Goal: Transaction & Acquisition: Purchase product/service

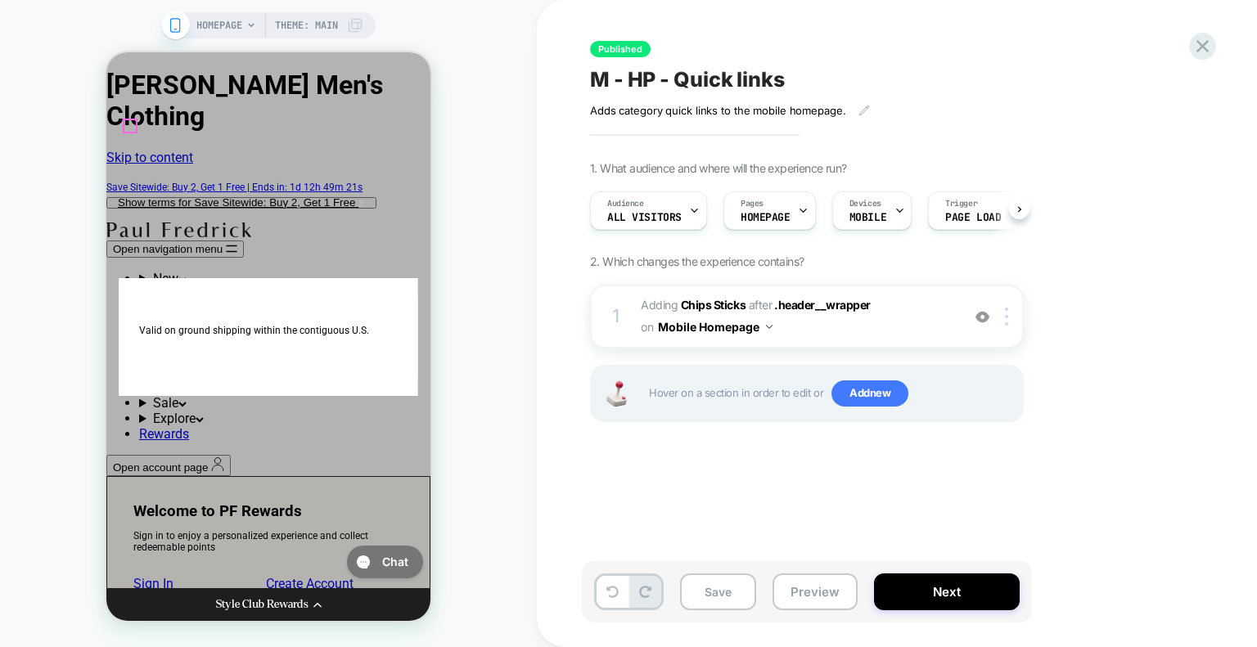
click at [129, 241] on button "Open navigation menu" at bounding box center [174, 249] width 137 height 17
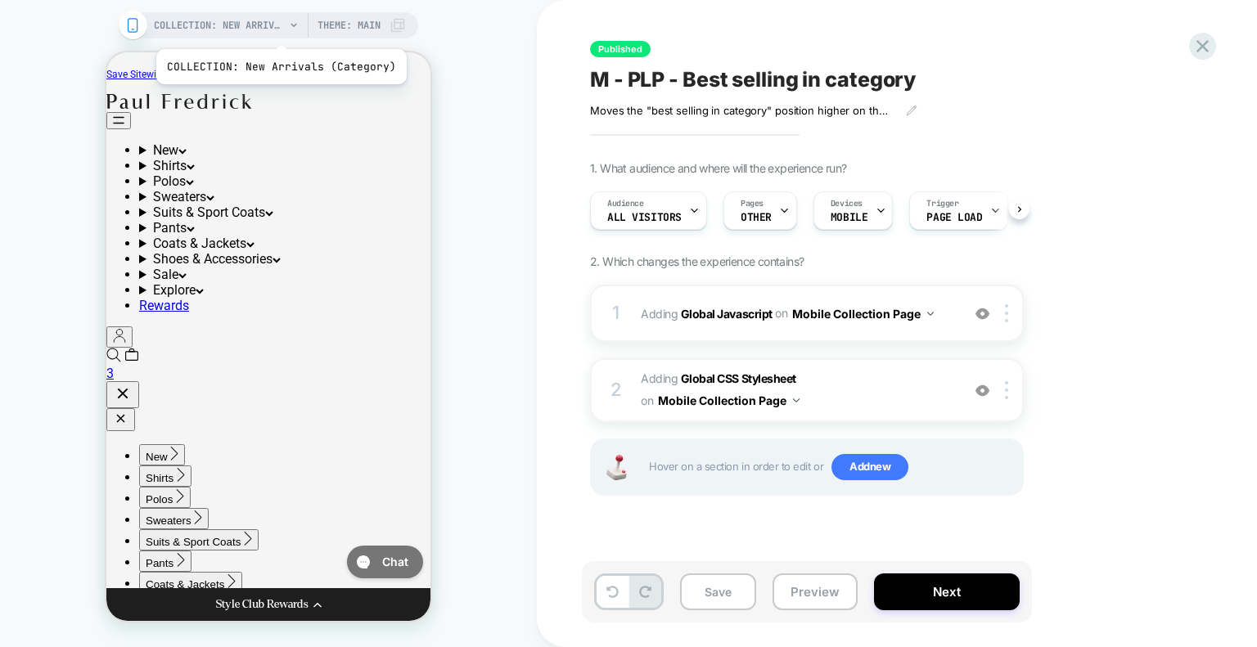
click at [278, 29] on span "COLLECTION: New Arrivals (Category)" at bounding box center [219, 25] width 131 height 26
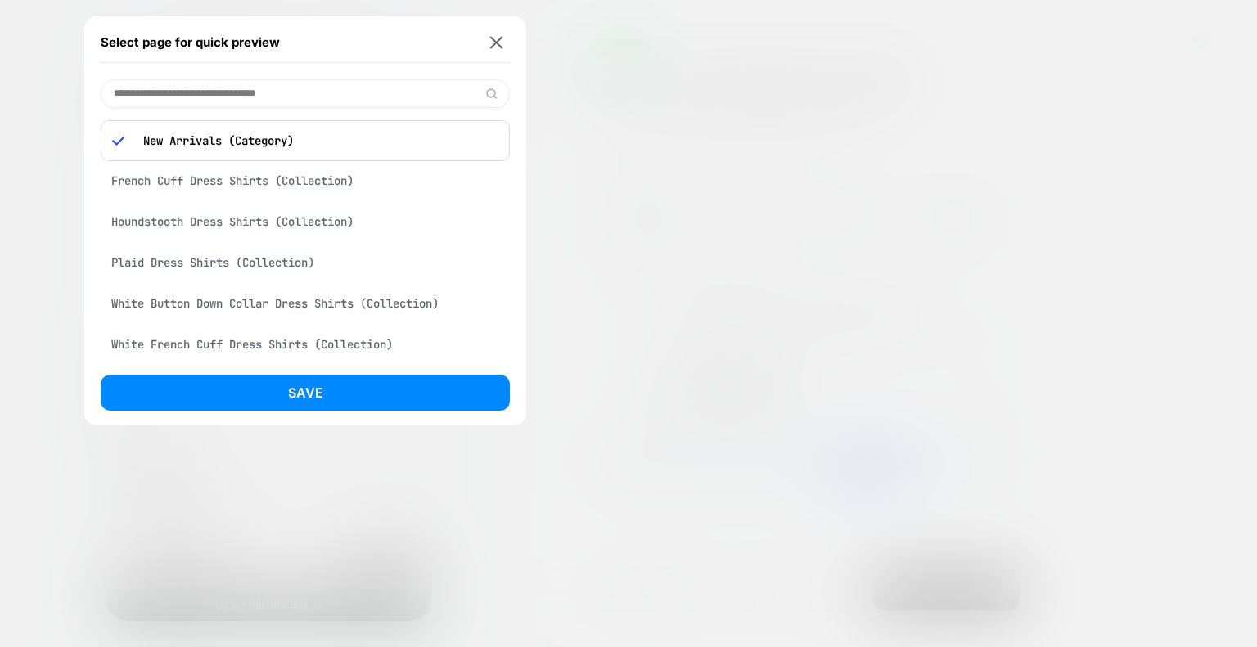
click at [173, 182] on div "French Cuff Dress Shirts (Collection)" at bounding box center [305, 180] width 409 height 31
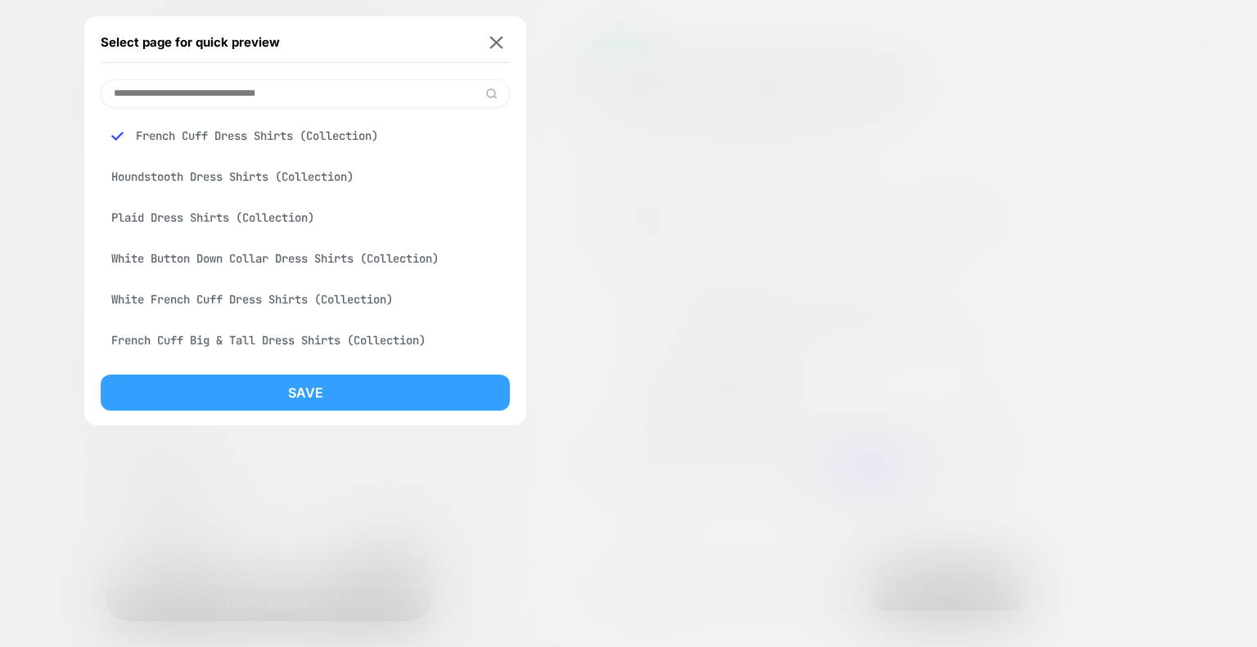
click at [308, 403] on button "Save" at bounding box center [305, 393] width 409 height 36
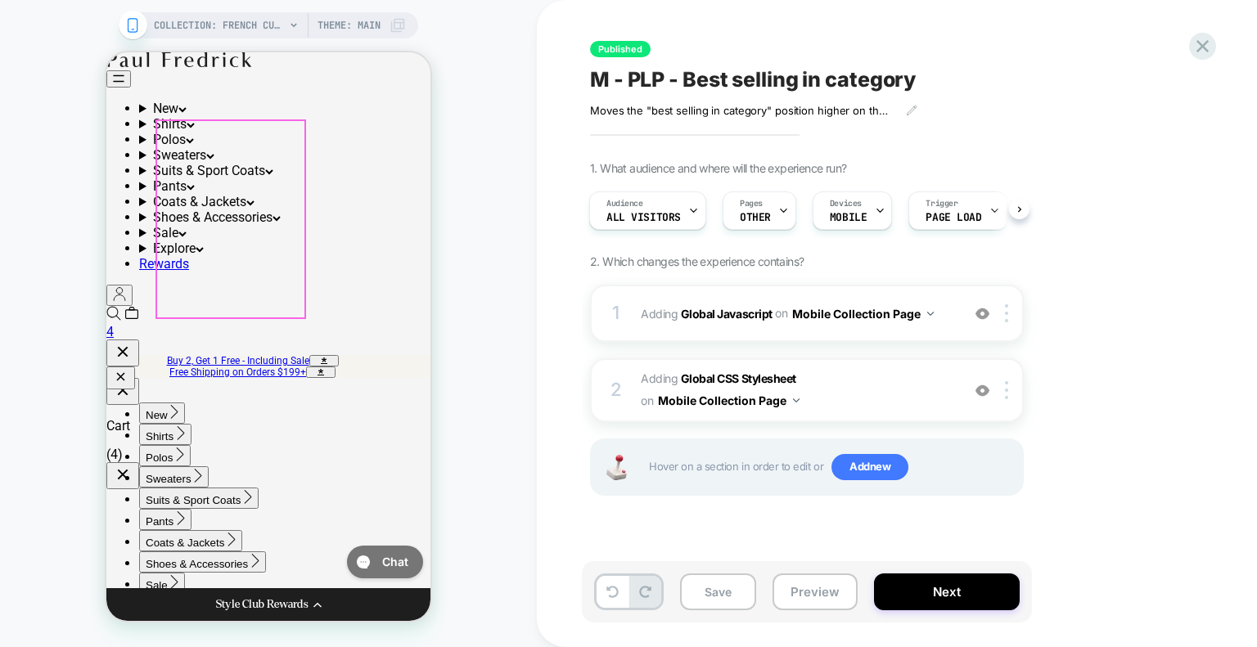
scroll to position [409, 0]
